Goal: Find contact information: Obtain details needed to contact an individual or organization

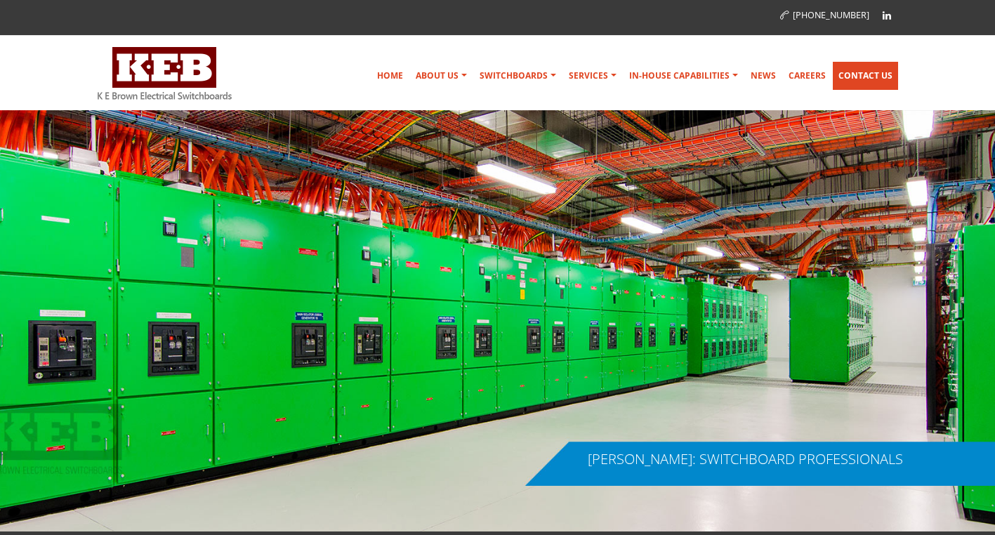
click at [874, 79] on link "Contact Us" at bounding box center [865, 76] width 65 height 28
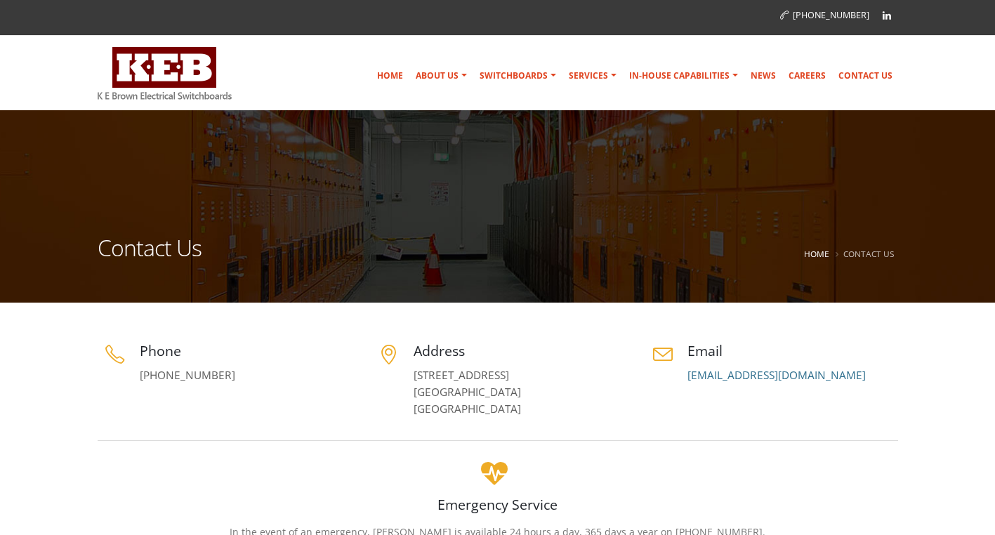
drag, startPoint x: 104, startPoint y: 96, endPoint x: 145, endPoint y: 96, distance: 40.7
click at [143, 96] on div "Home About Us Australian Made Mission & Values Community Support Company Histor…" at bounding box center [498, 73] width 822 height 61
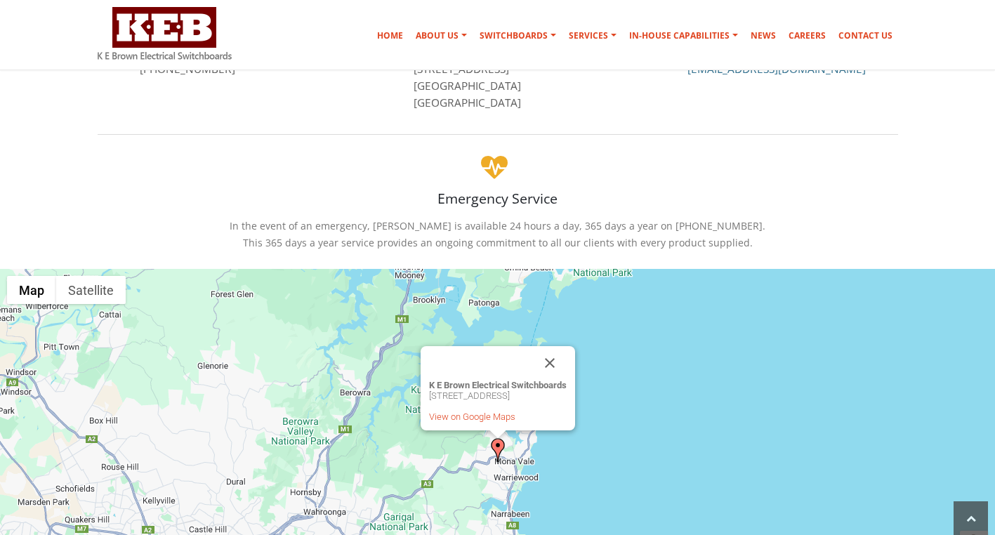
scroll to position [325, 0]
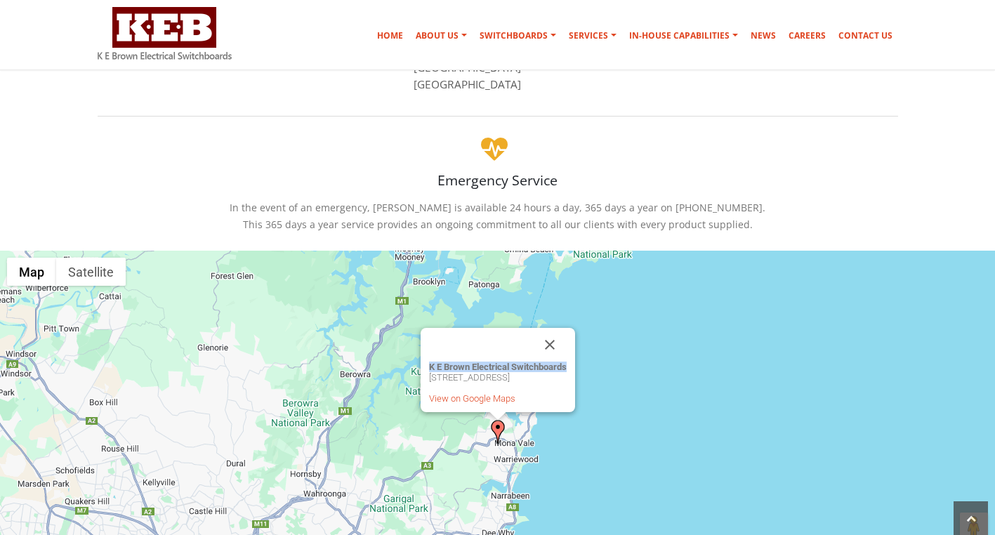
drag, startPoint x: 399, startPoint y: 365, endPoint x: 546, endPoint y: 367, distance: 146.8
click at [546, 367] on div "K E Brown Electrical Switchboards 5 Jubilee Ave, Warriewood, NSW 2102, Australi…" at bounding box center [498, 370] width 155 height 84
copy strong "K E Brown Electrical Switchboards"
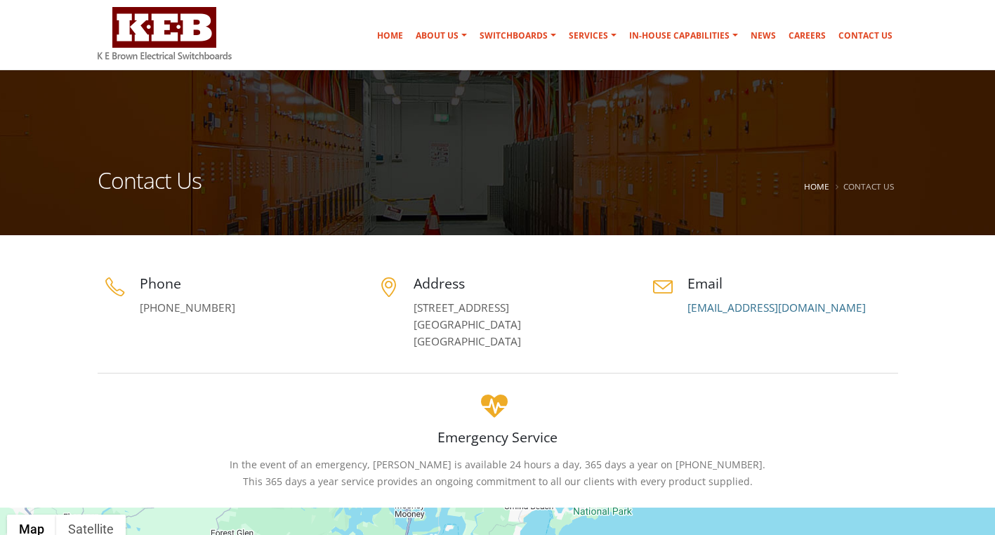
scroll to position [0, 0]
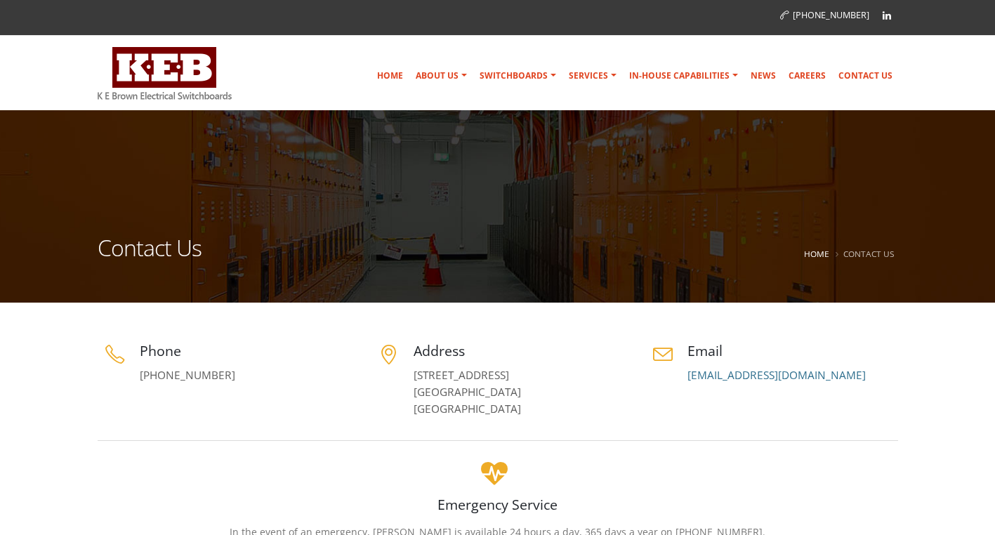
drag, startPoint x: 410, startPoint y: 374, endPoint x: 466, endPoint y: 413, distance: 68.6
click at [466, 413] on div "Address 5 Jubilee Avenue Warriewood, NSW 2102 Australia" at bounding box center [498, 379] width 253 height 77
copy link "5 Jubilee Avenue Warriewood, NSW 2102 Australia"
drag, startPoint x: 232, startPoint y: 376, endPoint x: 143, endPoint y: 372, distance: 88.6
click at [143, 372] on p "[PHONE_NUMBER]" at bounding box center [245, 375] width 211 height 17
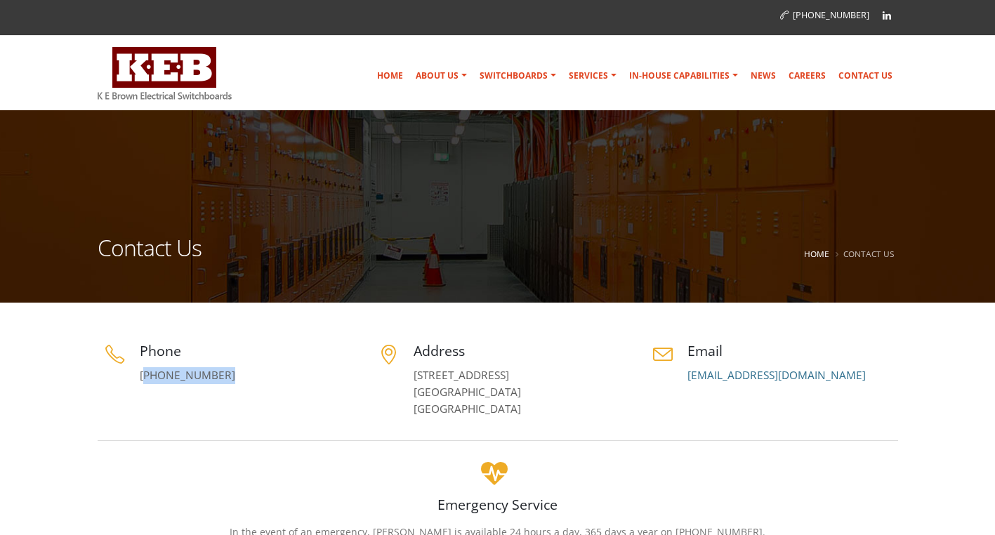
copy link "02) 9979 6499"
drag, startPoint x: 835, startPoint y: 372, endPoint x: 687, endPoint y: 374, distance: 148.2
click at [688, 374] on p "[EMAIL_ADDRESS][DOMAIN_NAME]" at bounding box center [793, 375] width 211 height 17
copy link "[EMAIL_ADDRESS][DOMAIN_NAME]"
